Goal: Task Accomplishment & Management: Manage account settings

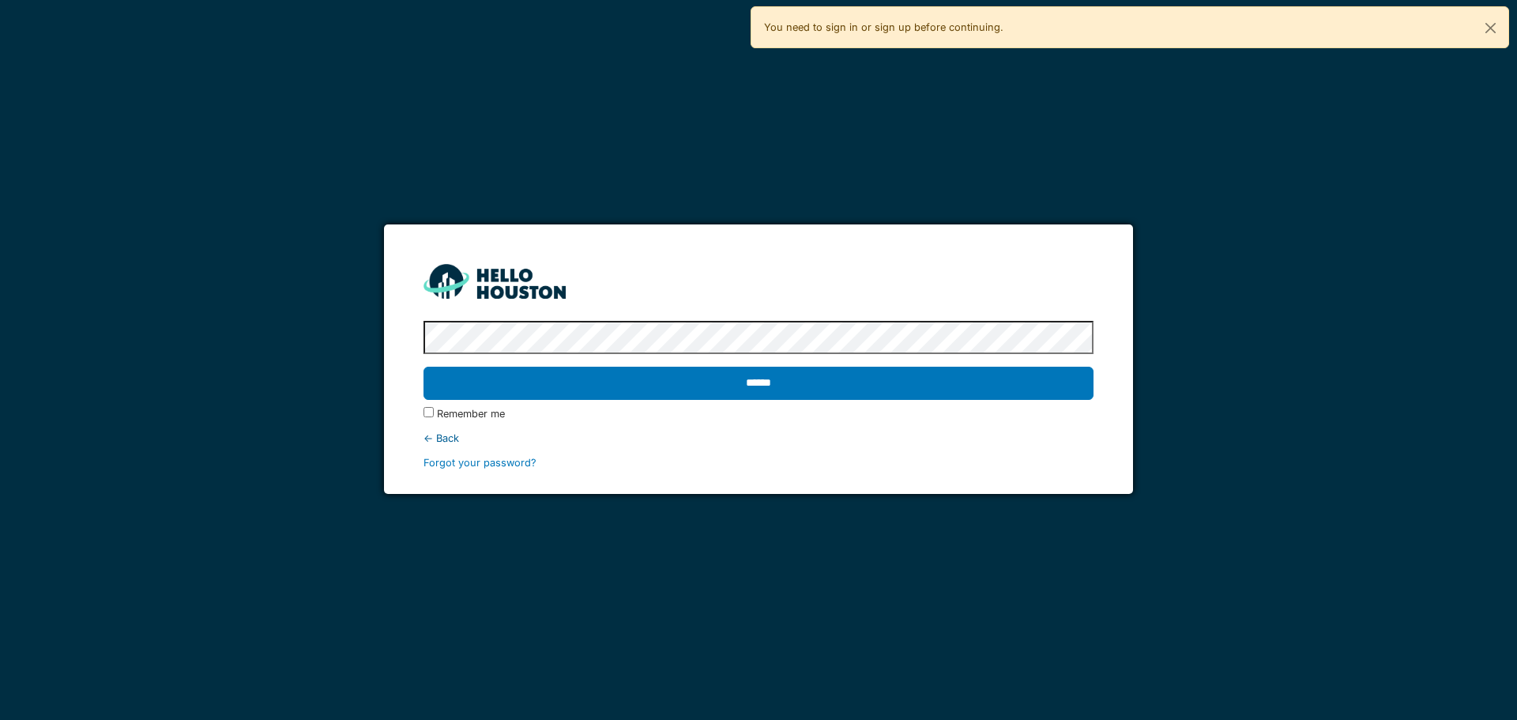
click at [856, 397] on input "******" at bounding box center [758, 383] width 669 height 33
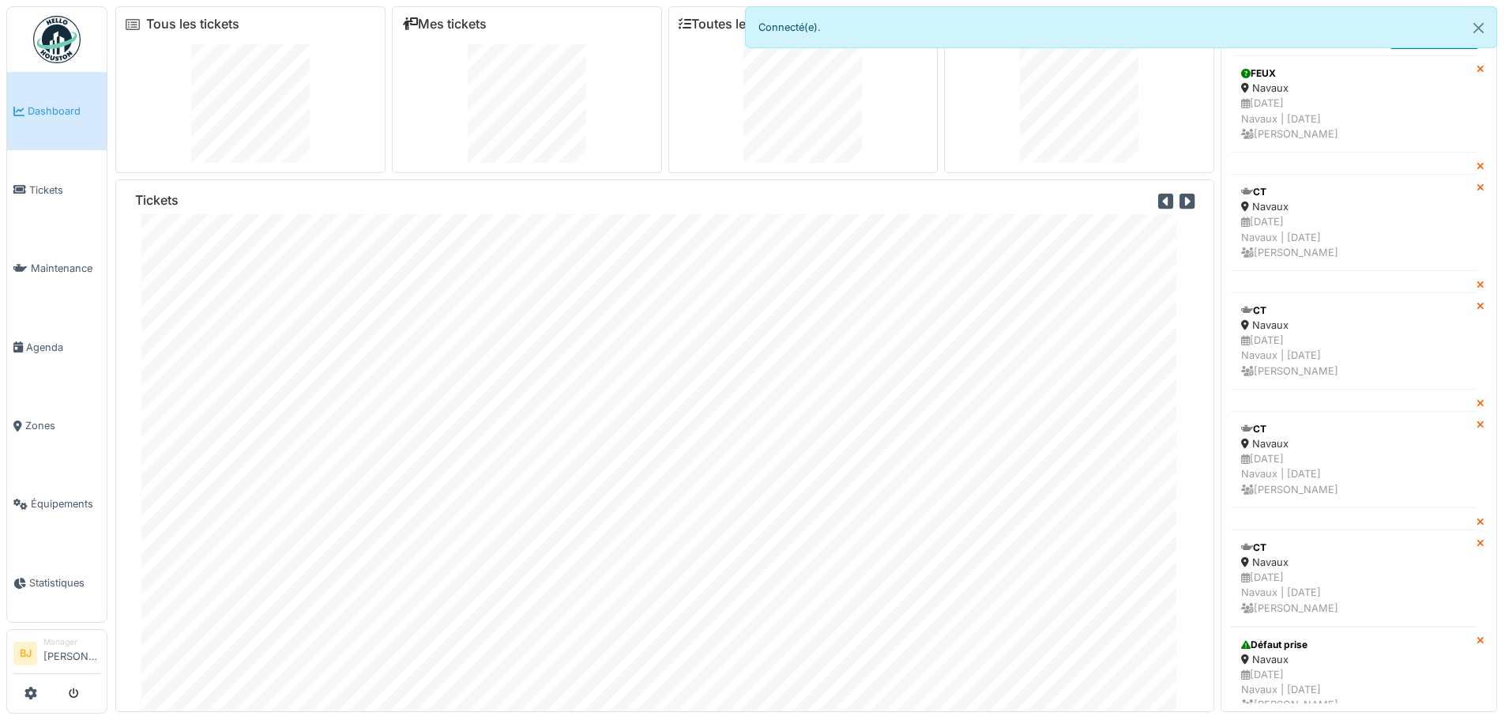
click at [40, 699] on div at bounding box center [56, 693] width 87 height 26
click at [32, 693] on icon at bounding box center [30, 693] width 13 height 13
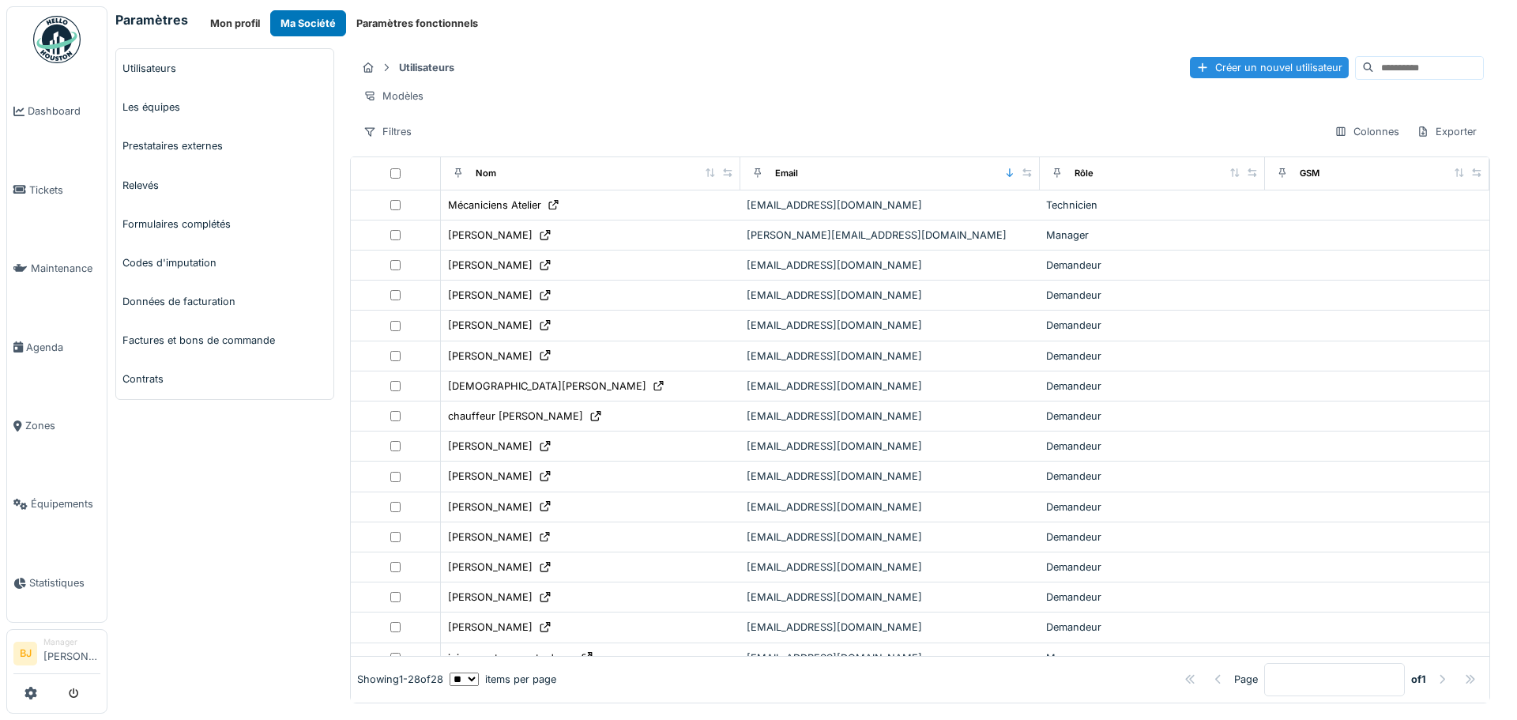
click at [198, 65] on link "Utilisateurs" at bounding box center [224, 68] width 217 height 39
click at [705, 177] on icon at bounding box center [710, 172] width 11 height 9
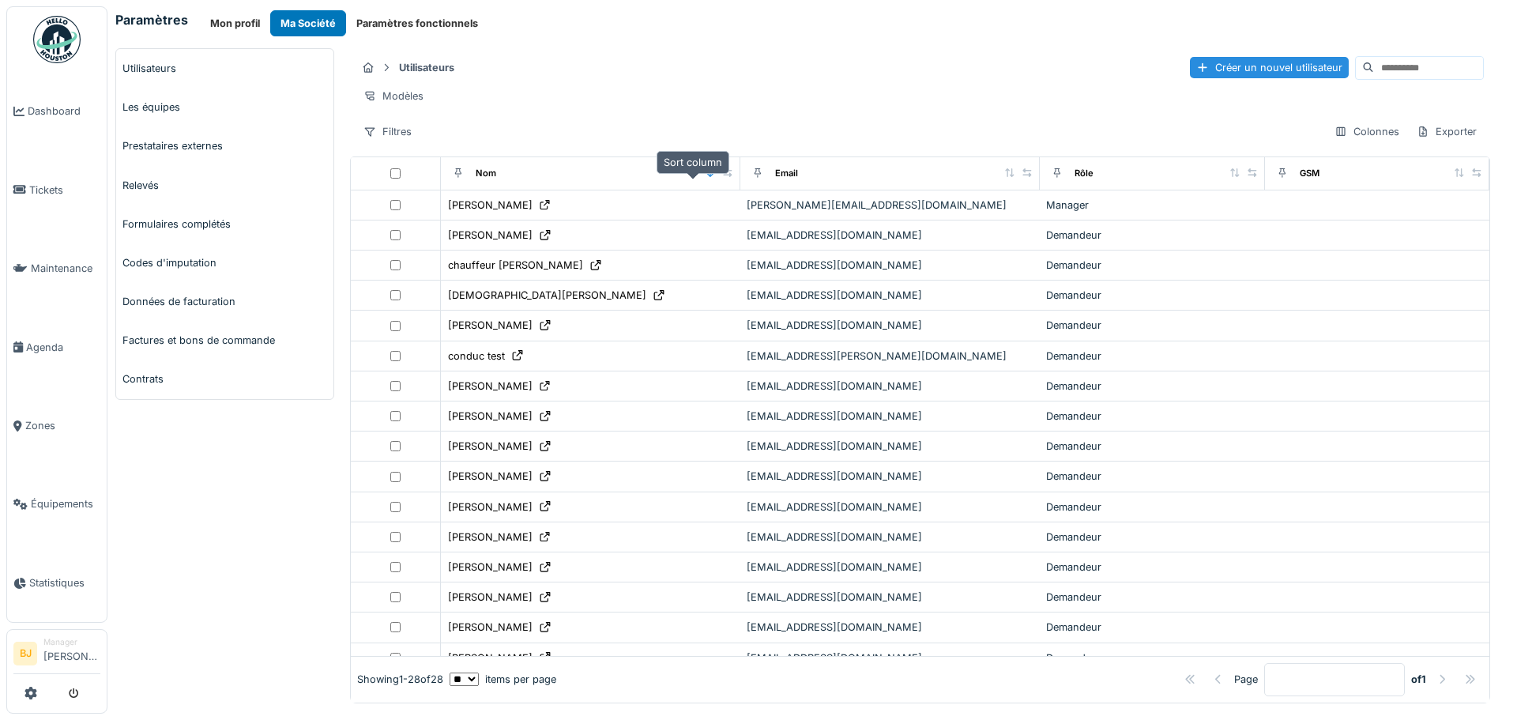
click at [705, 177] on icon at bounding box center [710, 172] width 11 height 9
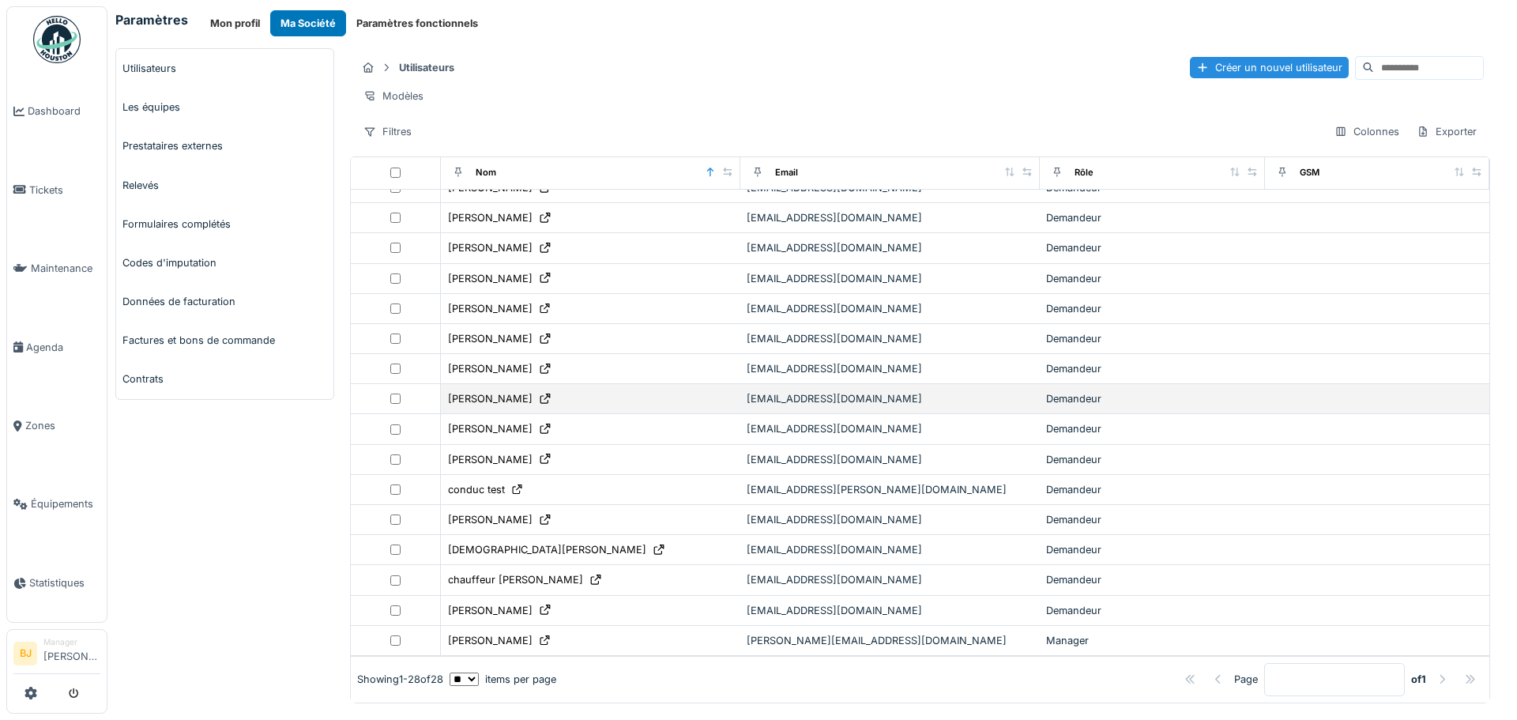
scroll to position [415, 0]
